Goal: Check status: Check status

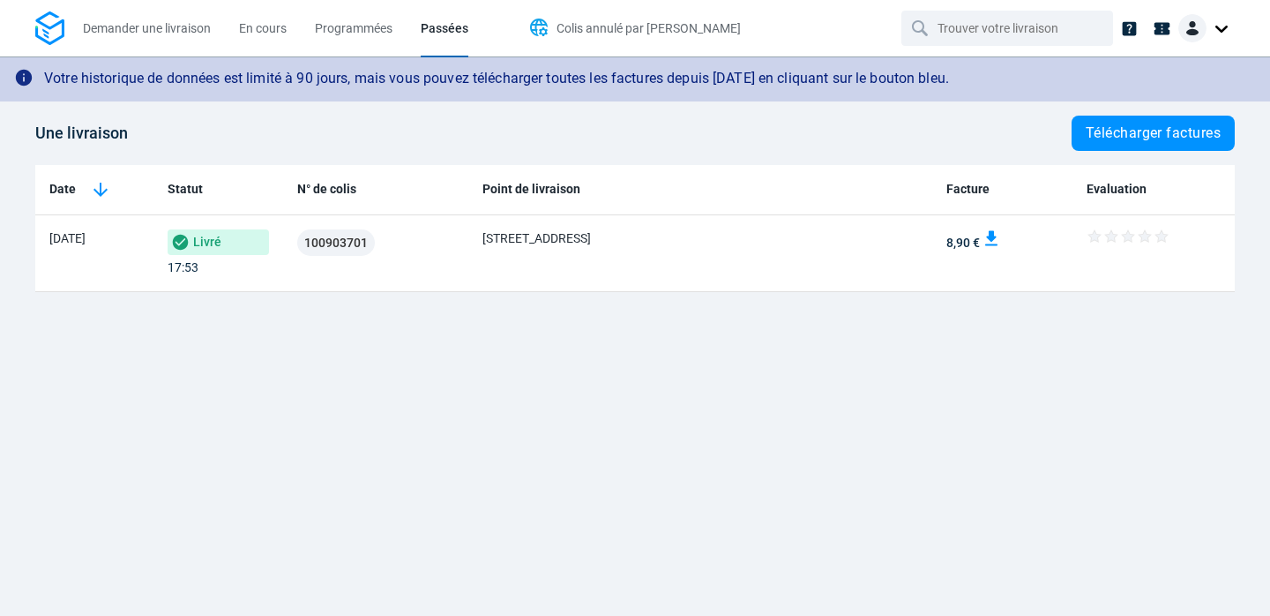
click at [580, 24] on span "Colis annulé par [PERSON_NAME]" at bounding box center [649, 28] width 184 height 14
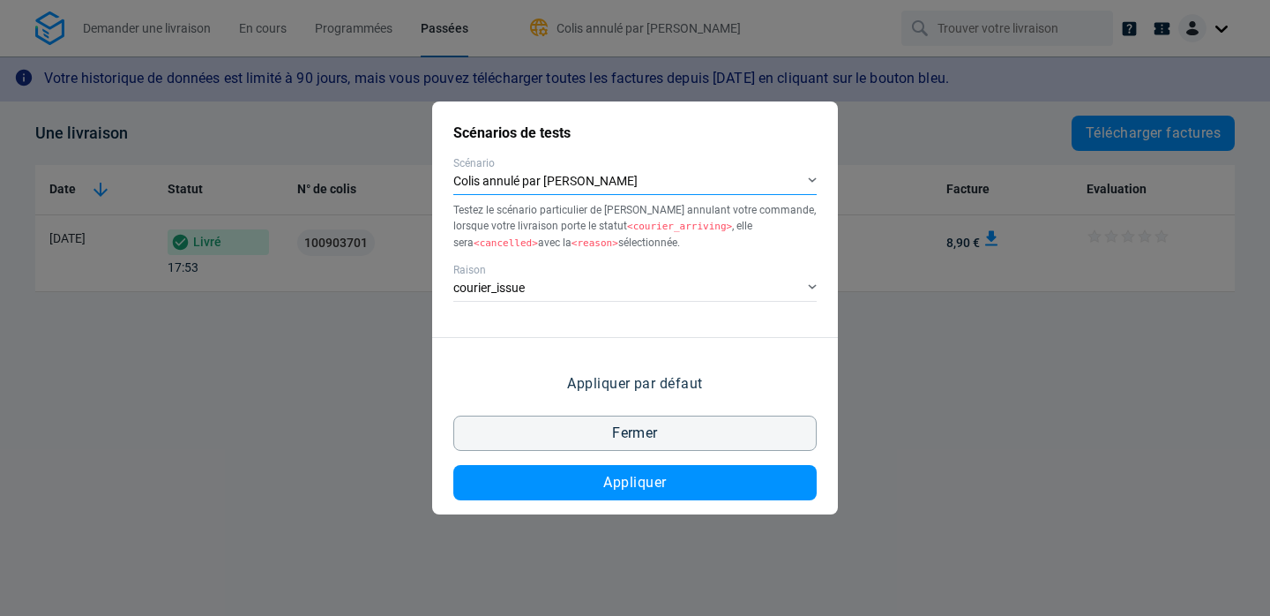
click at [561, 181] on div "Colis annulé par [PERSON_NAME]" at bounding box center [634, 182] width 363 height 26
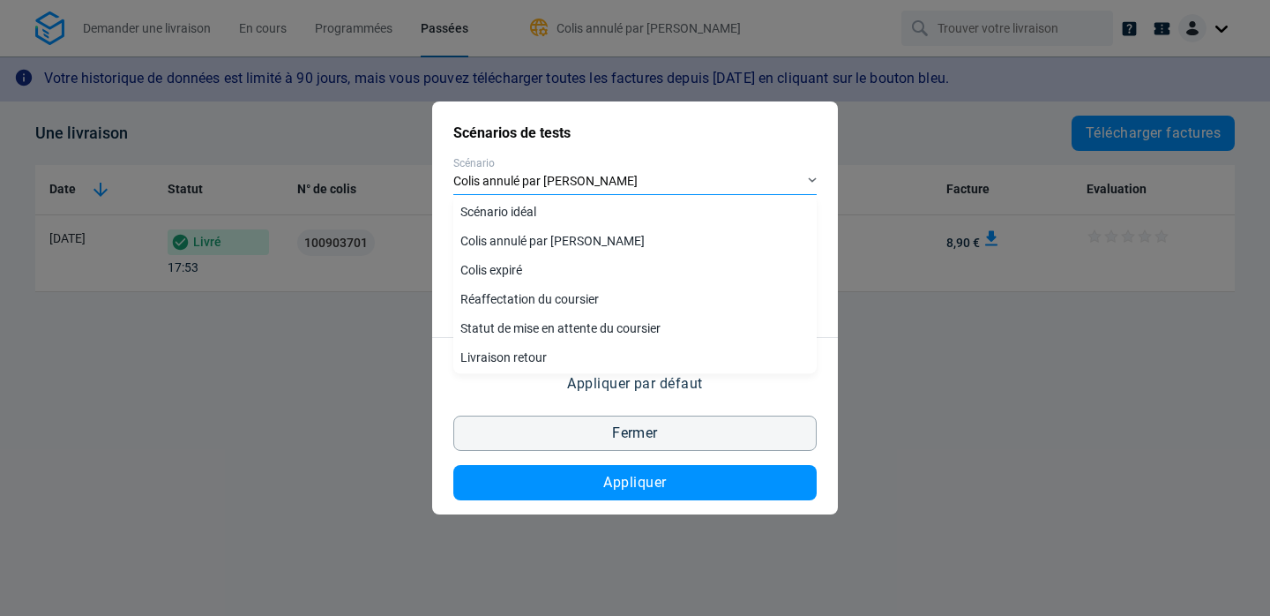
click at [562, 180] on div "Colis annulé par [PERSON_NAME]" at bounding box center [634, 182] width 363 height 26
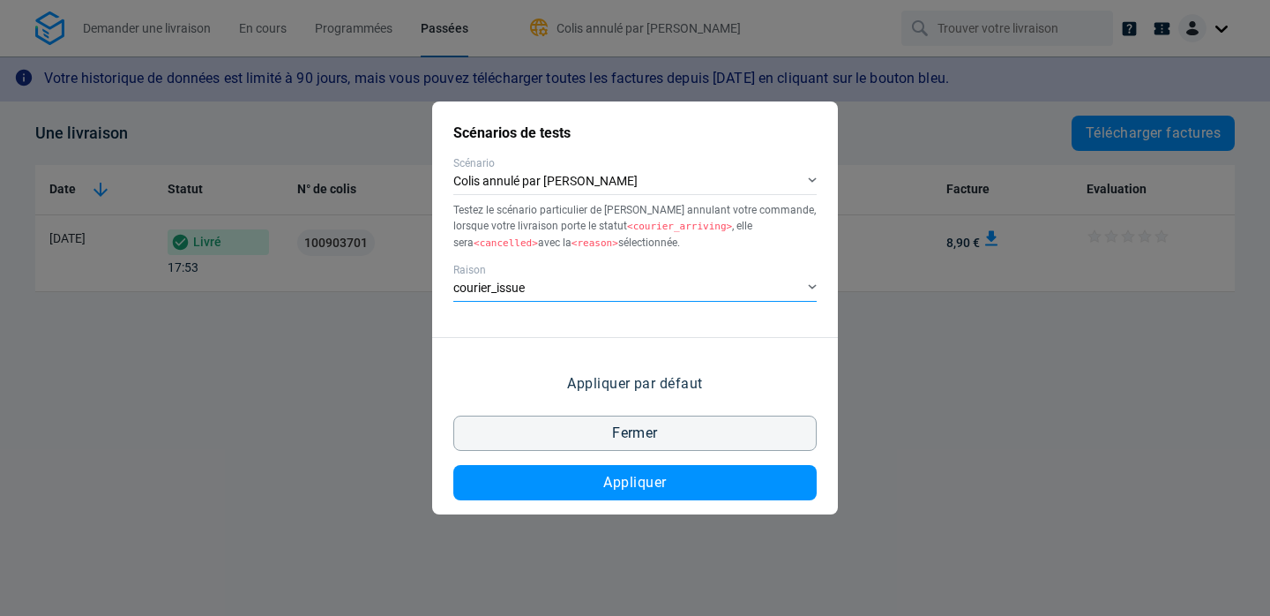
click at [520, 284] on div "courier_issue" at bounding box center [634, 289] width 363 height 26
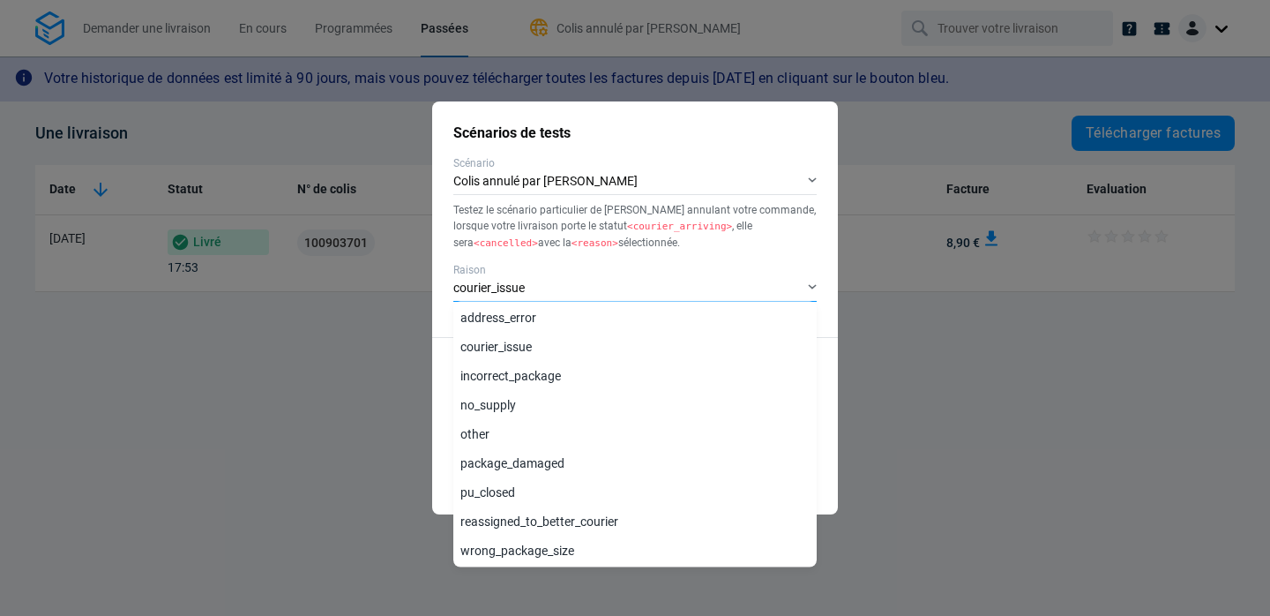
click at [572, 286] on div "courier_issue" at bounding box center [634, 289] width 363 height 26
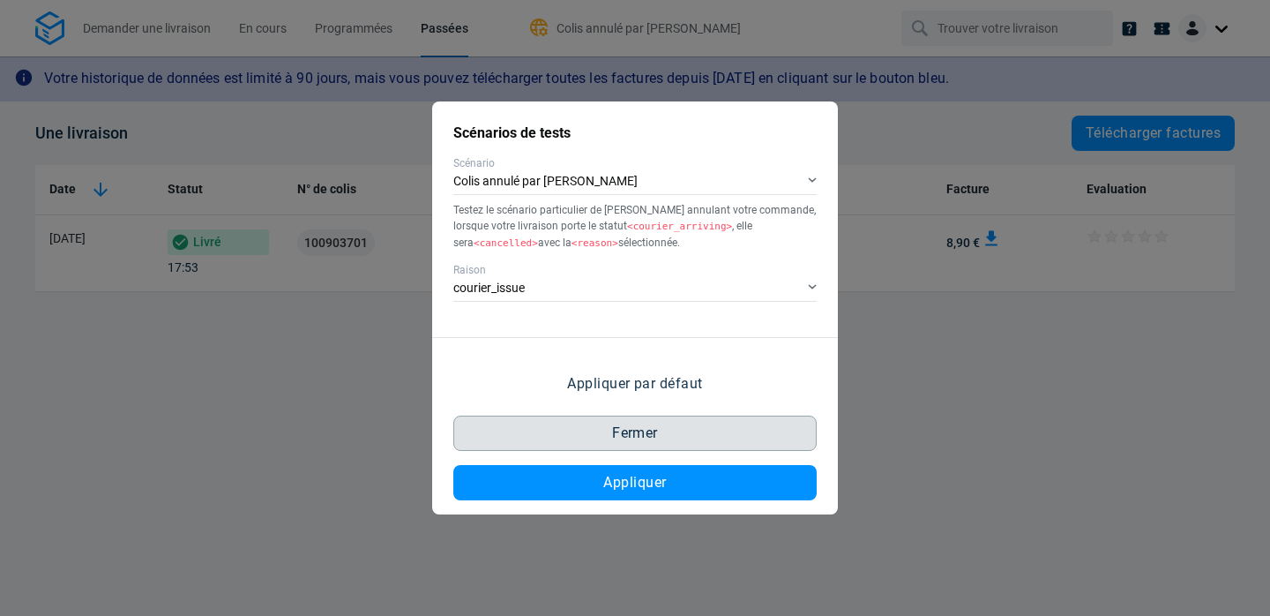
click at [624, 430] on span "Fermer" at bounding box center [635, 433] width 46 height 14
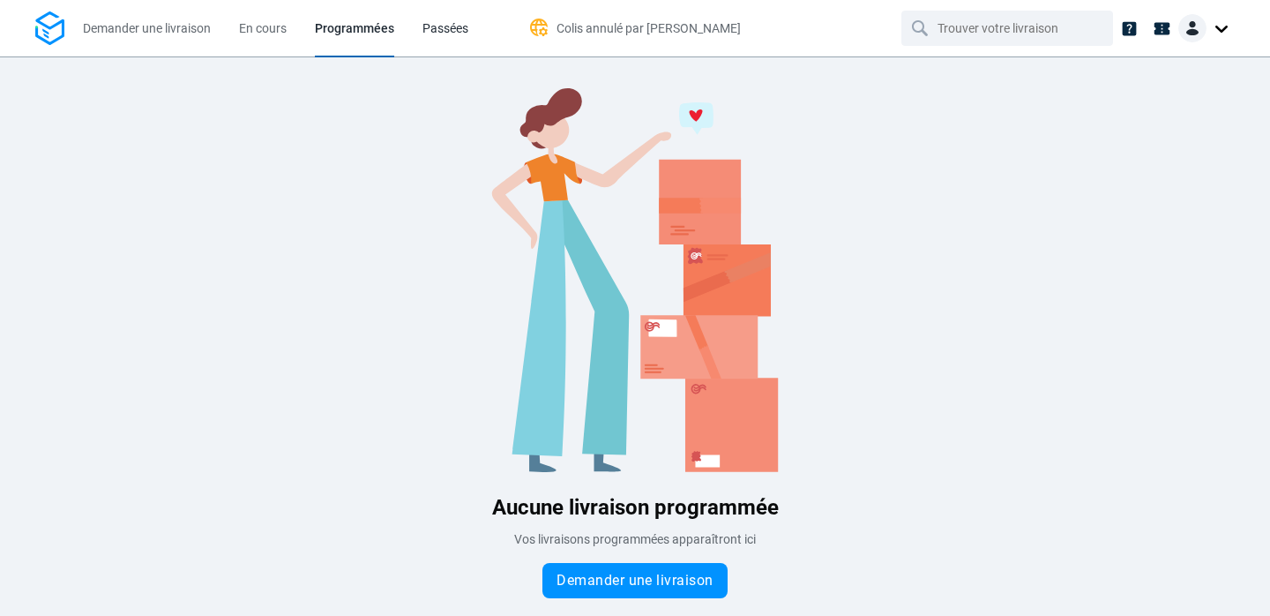
click at [448, 35] on span "Passées" at bounding box center [446, 28] width 46 height 19
